Goal: Find specific page/section: Locate a particular part of the current website

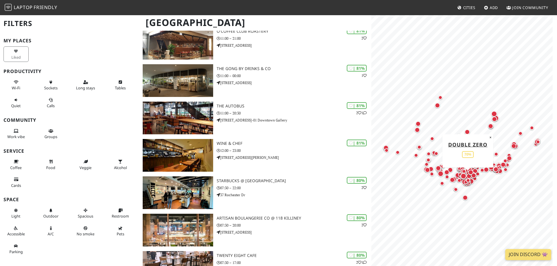
scroll to position [584, 0]
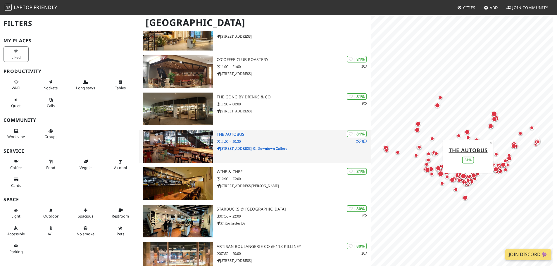
click at [263, 140] on p "11:00 – 20:30" at bounding box center [294, 142] width 155 height 6
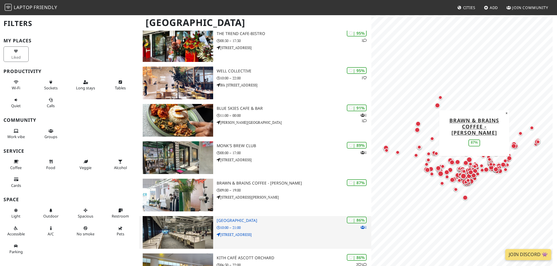
scroll to position [58, 0]
